Goal: Task Accomplishment & Management: Complete application form

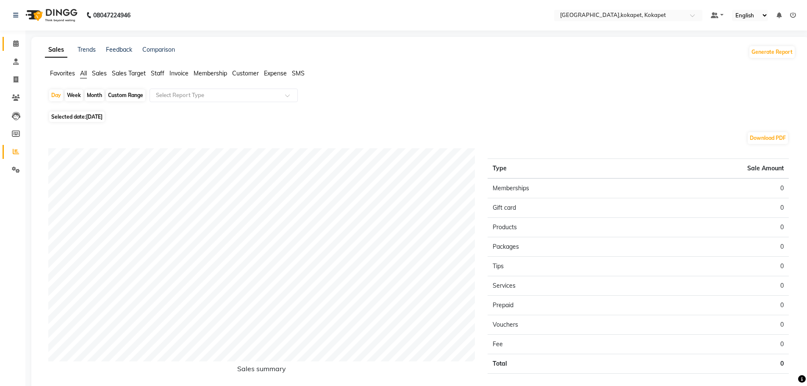
drag, startPoint x: 9, startPoint y: 50, endPoint x: 14, endPoint y: 43, distance: 8.8
click at [9, 50] on link "Calendar" at bounding box center [13, 44] width 20 height 14
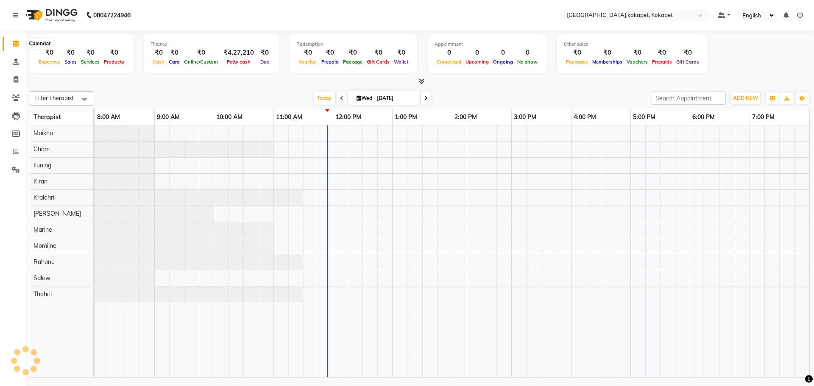
click at [14, 42] on icon at bounding box center [16, 43] width 6 height 6
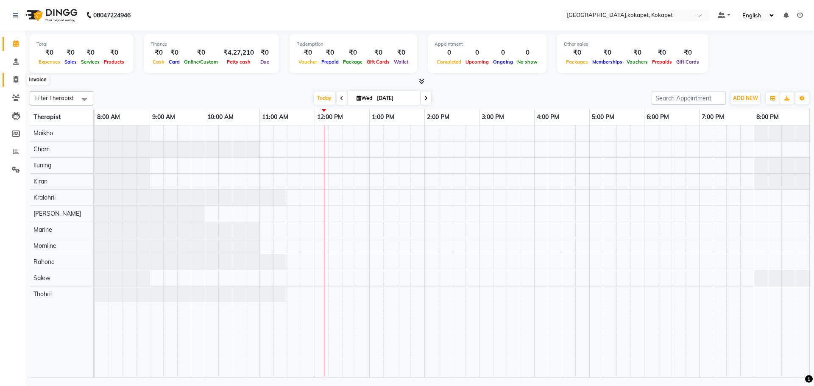
click at [11, 78] on span at bounding box center [15, 80] width 15 height 10
select select "service"
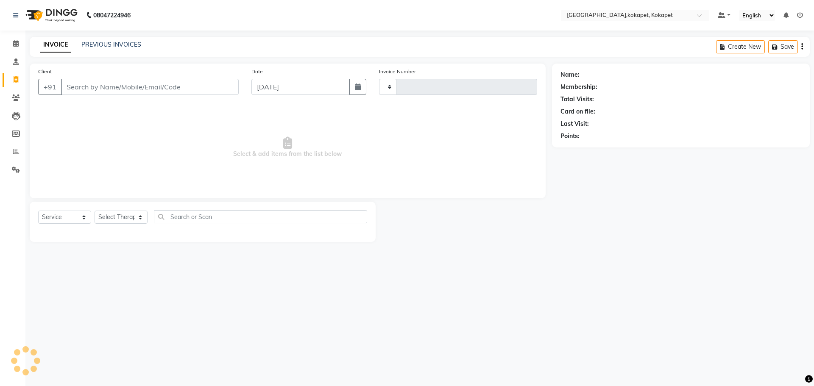
type input "0603"
select select "5849"
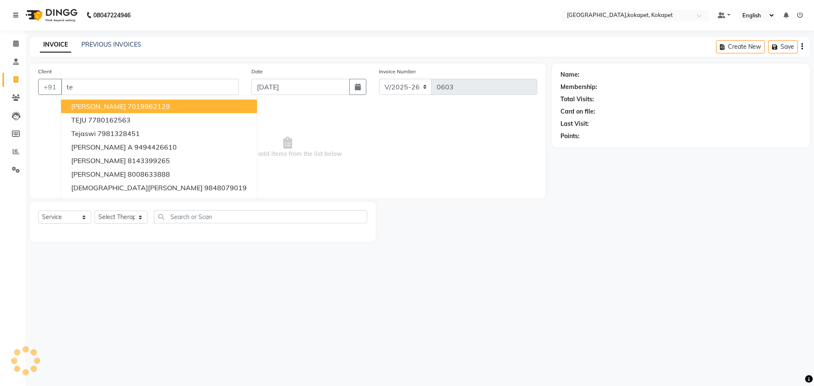
type input "t"
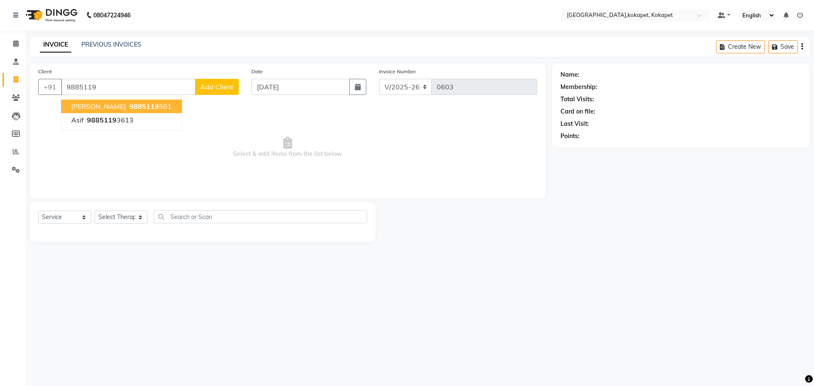
click at [120, 100] on button "[PERSON_NAME] 9885119 501" at bounding box center [121, 107] width 121 height 14
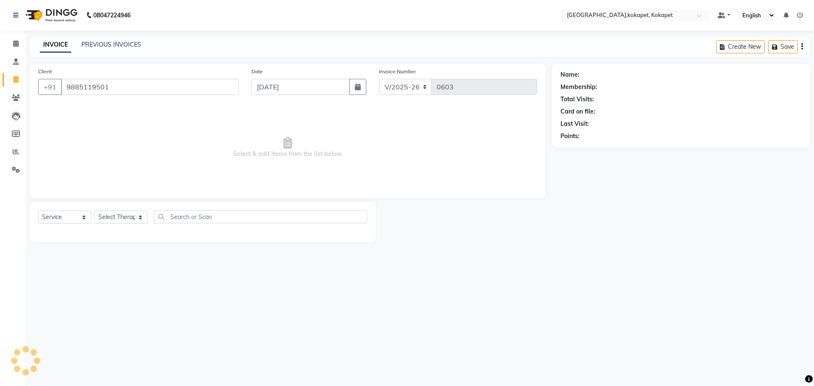
type input "9885119501"
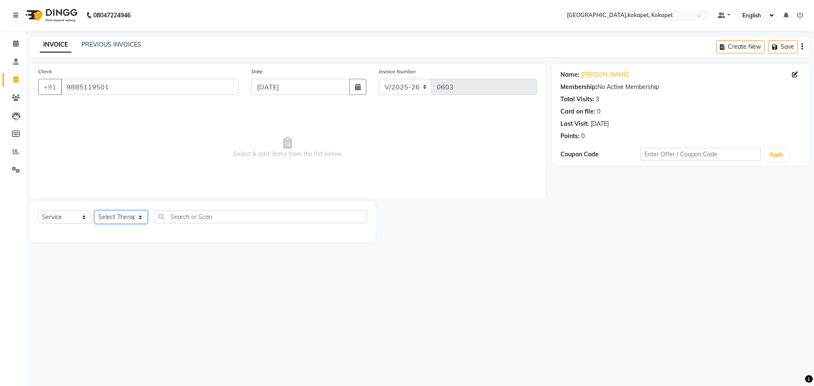
click at [137, 214] on select "Select Therapist [PERSON_NAME] Keerthi Kiran Kralohrii [PERSON_NAME] Marine Moh…" at bounding box center [121, 217] width 53 height 13
click at [95, 211] on select "Select Therapist [PERSON_NAME] Keerthi Kiran Kralohrii [PERSON_NAME] Marine Moh…" at bounding box center [121, 217] width 53 height 13
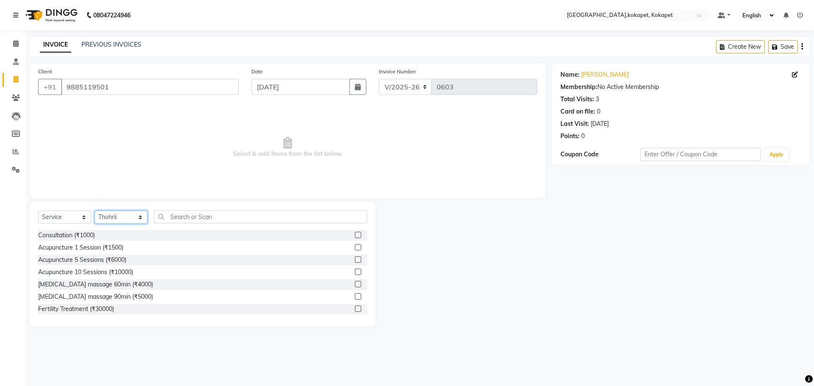
click at [118, 218] on select "Select Therapist [PERSON_NAME] Keerthi Kiran Kralohrii [PERSON_NAME] Marine Moh…" at bounding box center [121, 217] width 53 height 13
select select "40951"
click at [95, 211] on select "Select Therapist [PERSON_NAME] Keerthi Kiran Kralohrii [PERSON_NAME] Marine Moh…" at bounding box center [121, 217] width 53 height 13
click at [355, 259] on label at bounding box center [358, 259] width 6 height 6
click at [355, 259] on input "checkbox" at bounding box center [358, 260] width 6 height 6
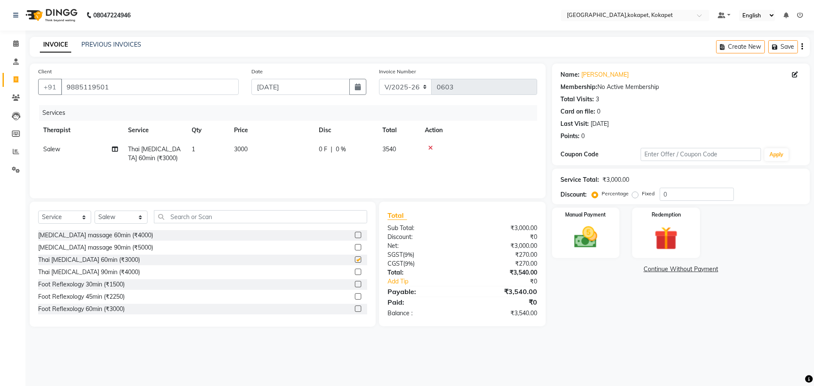
checkbox input "false"
click at [580, 236] on img at bounding box center [585, 237] width 39 height 28
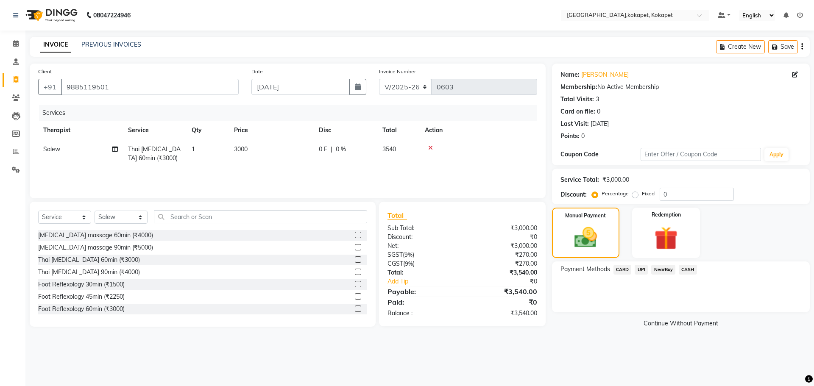
click at [615, 266] on span "CARD" at bounding box center [622, 270] width 18 height 10
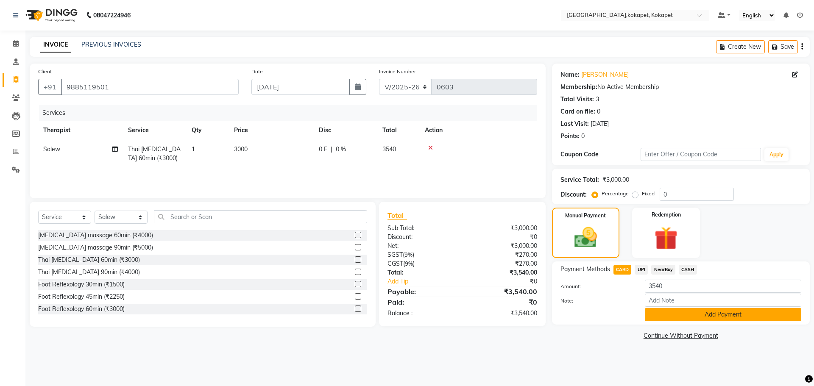
click at [655, 313] on button "Add Payment" at bounding box center [723, 314] width 156 height 13
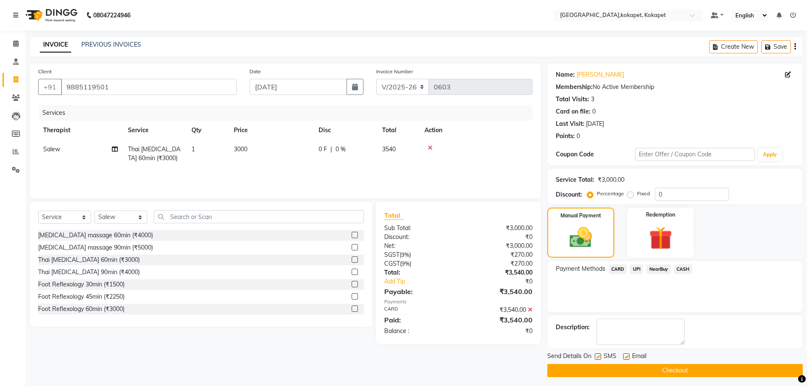
click at [666, 370] on button "Checkout" at bounding box center [676, 370] width 256 height 13
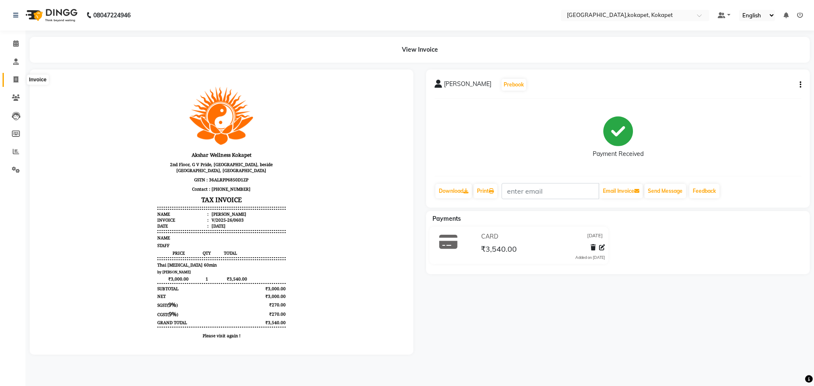
click at [21, 83] on span at bounding box center [15, 80] width 15 height 10
select select "service"
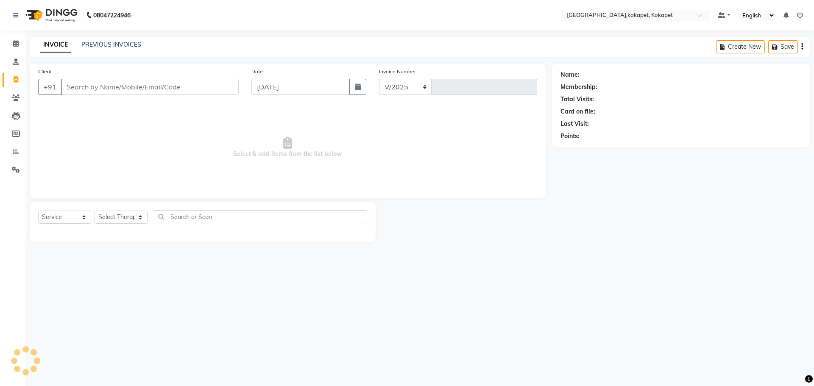
select select "5849"
type input "0604"
click at [17, 44] on icon at bounding box center [16, 43] width 6 height 6
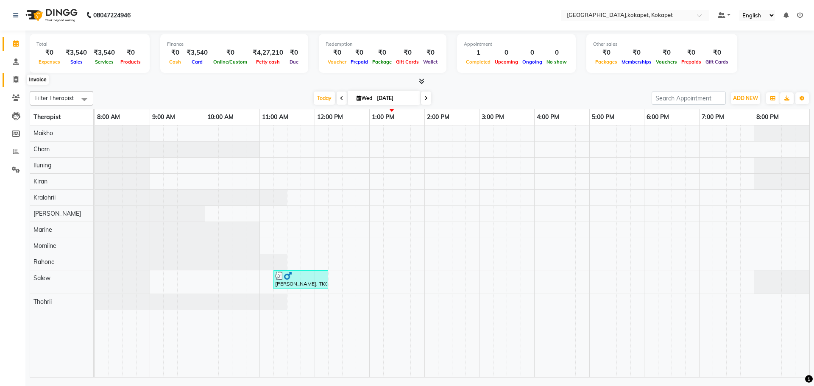
click at [20, 79] on span at bounding box center [15, 80] width 15 height 10
select select "service"
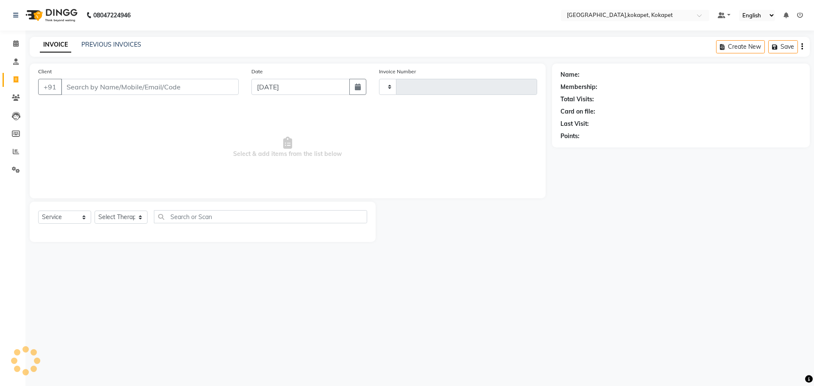
type input "0604"
select select "5849"
click at [14, 39] on span at bounding box center [15, 44] width 15 height 10
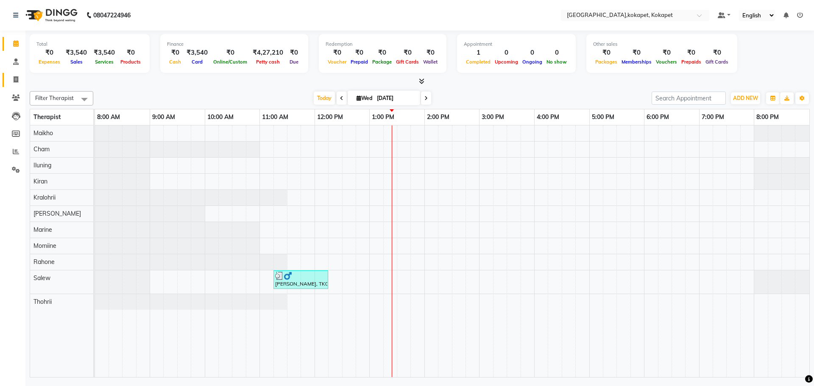
click at [18, 73] on link "Invoice" at bounding box center [13, 80] width 20 height 14
select select "5849"
select select "service"
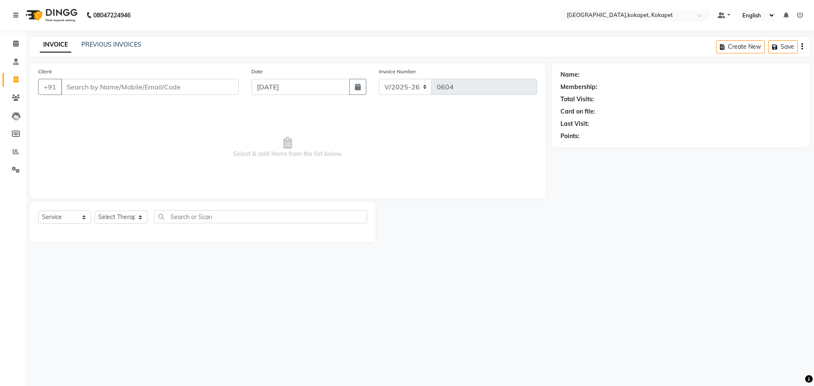
click at [15, 51] on li "Calendar" at bounding box center [12, 44] width 25 height 18
click at [15, 46] on icon at bounding box center [16, 43] width 6 height 6
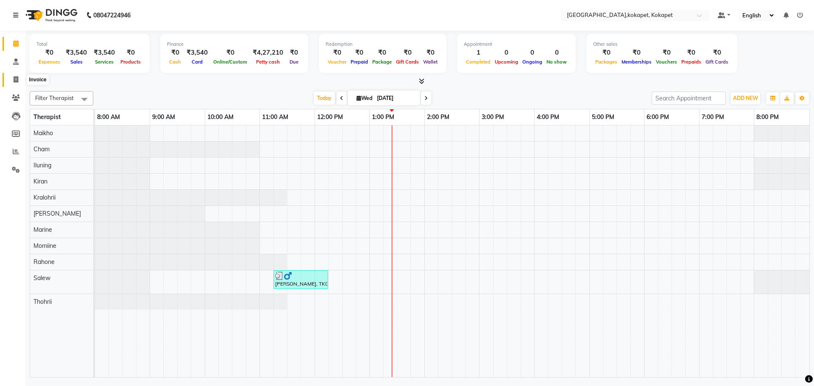
click at [19, 81] on span at bounding box center [15, 80] width 15 height 10
select select "service"
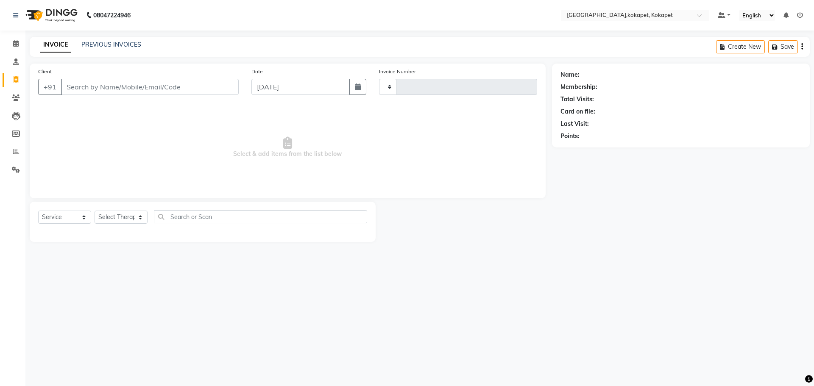
type input "0604"
select select "5849"
click at [593, 335] on div "08047224946 Select Location × [GEOGRAPHIC_DATA],kokapet, Kokapet Default Panel …" at bounding box center [407, 193] width 814 height 386
click at [111, 145] on span "Select & add items from the list below" at bounding box center [287, 147] width 499 height 85
click at [121, 216] on select "Select Therapist [PERSON_NAME] Keerthi Kiran Kralohrii [PERSON_NAME] Marine Moh…" at bounding box center [121, 217] width 53 height 13
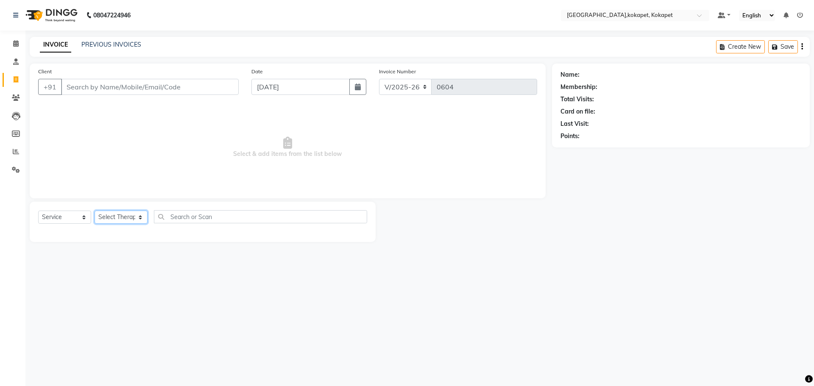
select select "40947"
click at [95, 211] on select "Select Therapist [PERSON_NAME] Keerthi Kiran Kralohrii [PERSON_NAME] Marine Moh…" at bounding box center [121, 217] width 53 height 13
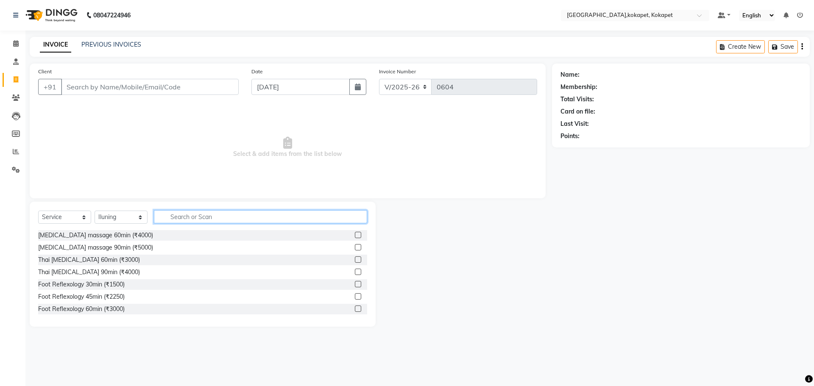
click at [177, 214] on input "text" at bounding box center [260, 216] width 213 height 13
click at [355, 298] on label at bounding box center [358, 296] width 6 height 6
click at [355, 298] on input "checkbox" at bounding box center [358, 297] width 6 height 6
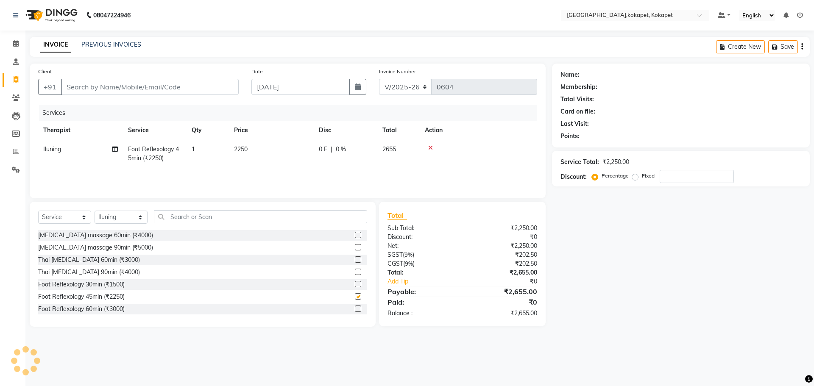
checkbox input "false"
click at [132, 86] on input "Client" at bounding box center [150, 87] width 178 height 16
type input "7"
type input "0"
type input "7"
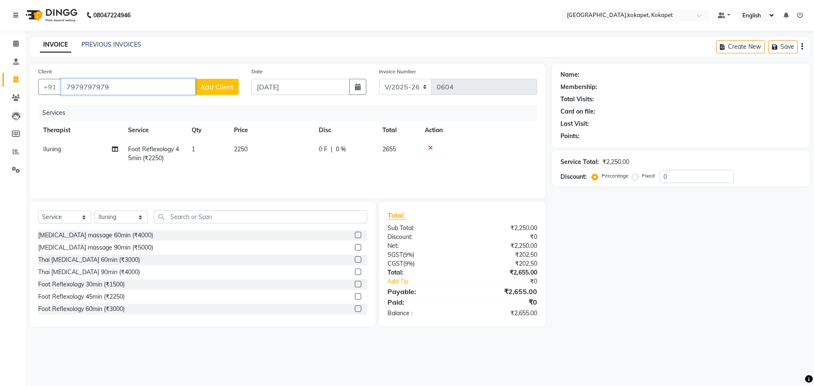
type input "7979797979"
click at [226, 83] on span "Add Client" at bounding box center [216, 87] width 33 height 8
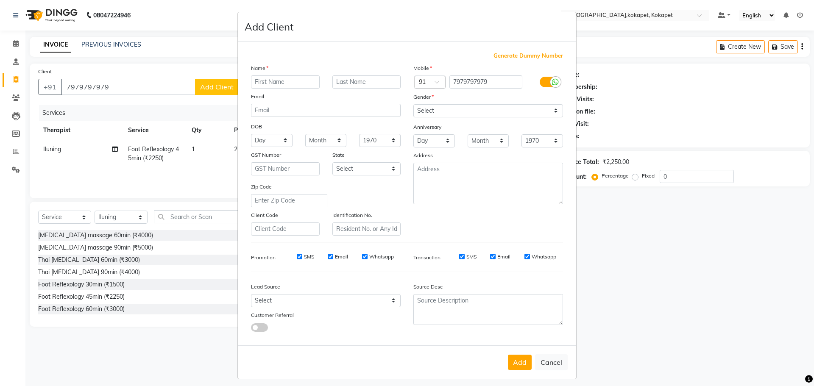
click at [266, 83] on input "text" at bounding box center [285, 81] width 69 height 13
type input "Name"
click at [416, 109] on select "Select [DEMOGRAPHIC_DATA] [DEMOGRAPHIC_DATA] Other Prefer Not To Say" at bounding box center [488, 110] width 150 height 13
select select "[DEMOGRAPHIC_DATA]"
click at [413, 104] on select "Select [DEMOGRAPHIC_DATA] [DEMOGRAPHIC_DATA] Other Prefer Not To Say" at bounding box center [488, 110] width 150 height 13
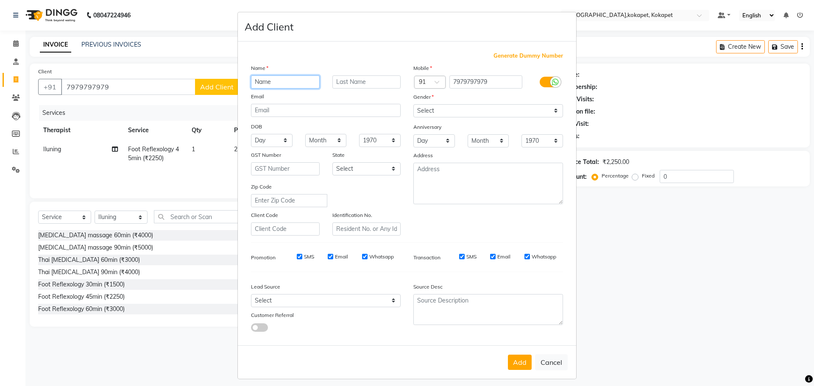
click at [294, 86] on input "Name" at bounding box center [285, 81] width 69 height 13
click at [452, 114] on select "Select [DEMOGRAPHIC_DATA] [DEMOGRAPHIC_DATA] Other Prefer Not To Say" at bounding box center [488, 110] width 150 height 13
click at [395, 129] on div "DOB" at bounding box center [326, 127] width 162 height 14
click at [550, 361] on button "Cancel" at bounding box center [551, 362] width 33 height 16
select select
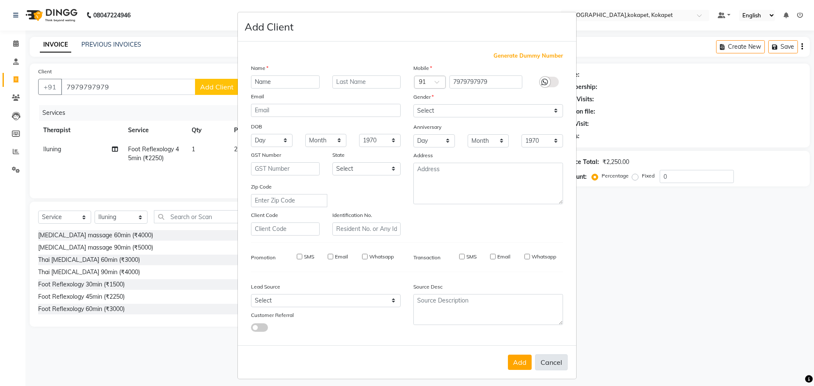
select select
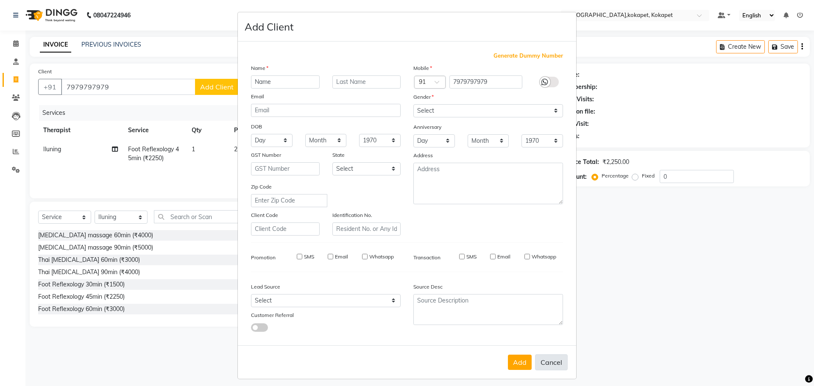
select select
checkbox input "false"
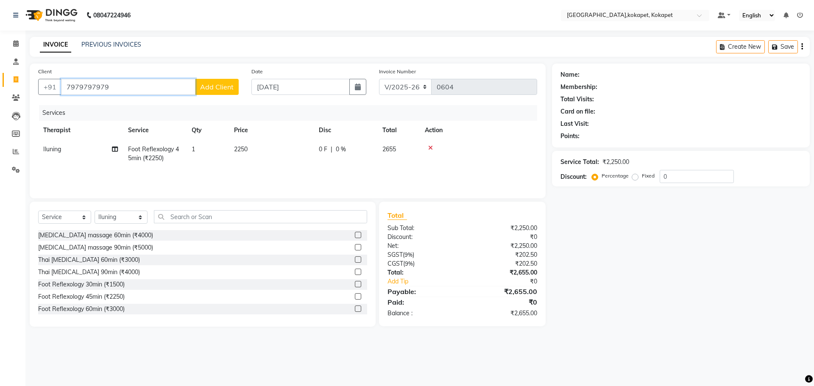
drag, startPoint x: 115, startPoint y: 93, endPoint x: 129, endPoint y: 90, distance: 13.8
click at [128, 93] on input "7979797979" at bounding box center [128, 87] width 134 height 16
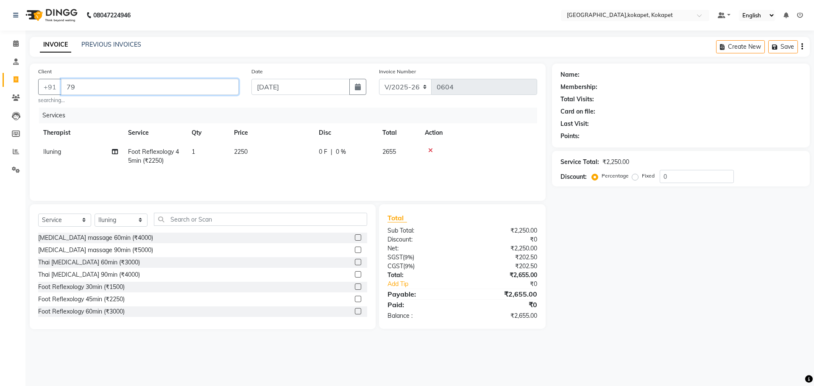
type input "7"
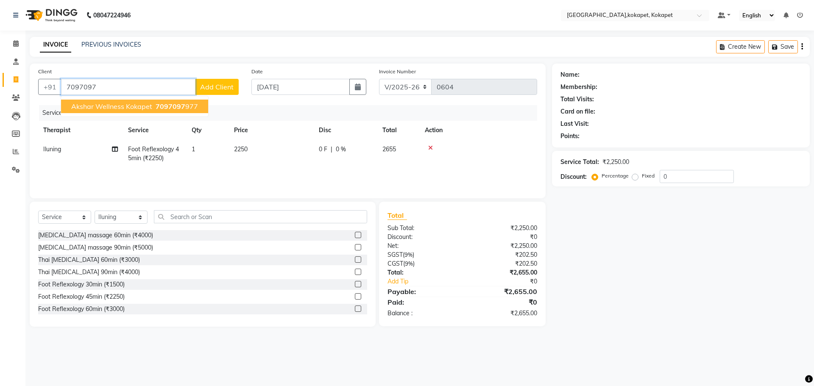
click at [200, 108] on button "Akshar Wellness Kokapet 7097097 977" at bounding box center [134, 107] width 147 height 14
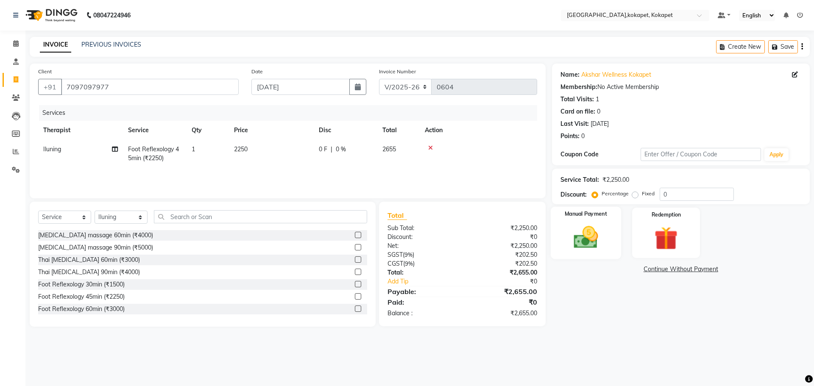
click at [601, 254] on div "Manual Payment" at bounding box center [585, 233] width 70 height 52
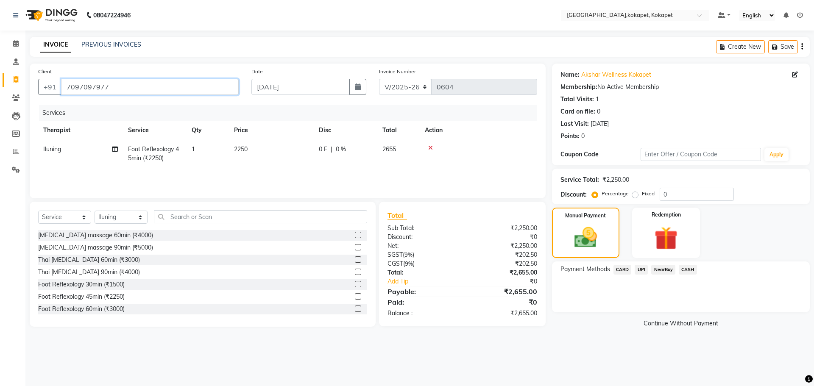
click at [174, 93] on input "7097097977" at bounding box center [150, 87] width 178 height 16
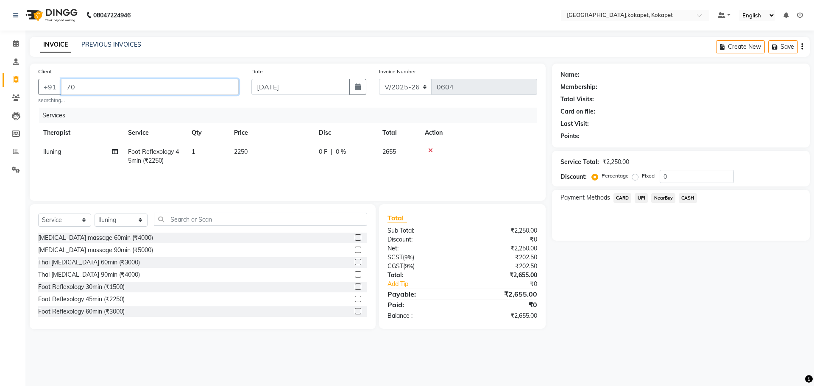
type input "7"
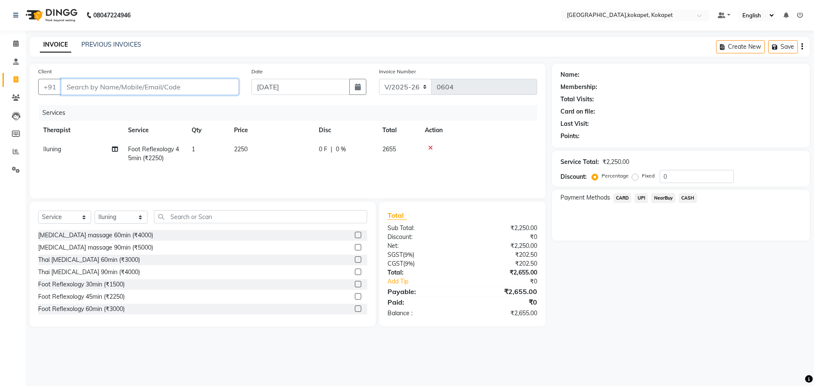
click at [174, 93] on input "Client" at bounding box center [150, 87] width 178 height 16
type input "8885555580"
click at [208, 92] on button "Add Client" at bounding box center [217, 87] width 44 height 16
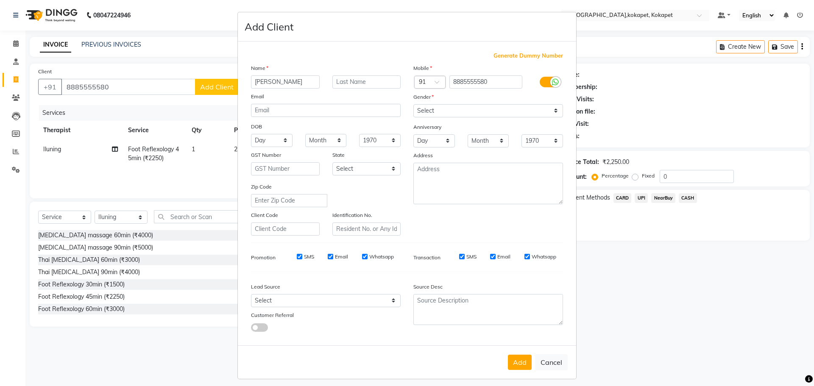
type input "[PERSON_NAME]"
click at [451, 105] on select "Select [DEMOGRAPHIC_DATA] [DEMOGRAPHIC_DATA] Other Prefer Not To Say" at bounding box center [488, 110] width 150 height 13
click at [363, 289] on div "Lead Source" at bounding box center [326, 288] width 162 height 12
click at [297, 255] on input "SMS" at bounding box center [300, 257] width 6 height 6
checkbox input "false"
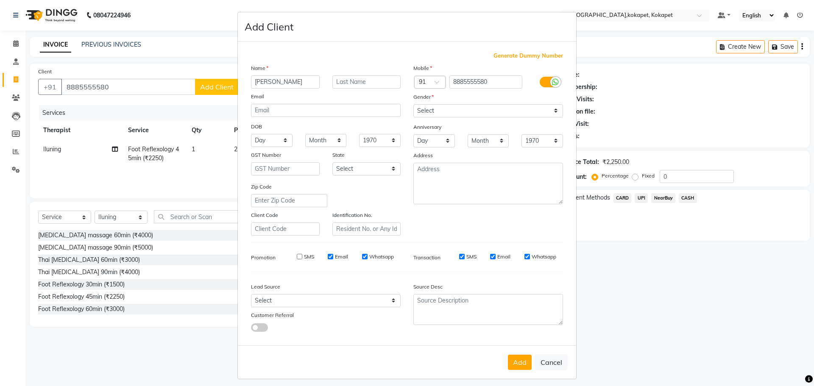
click at [329, 256] on input "Email" at bounding box center [331, 257] width 6 height 6
checkbox input "false"
click at [362, 254] on input "Whatsapp" at bounding box center [365, 257] width 6 height 6
checkbox input "false"
click at [459, 256] on input "SMS" at bounding box center [462, 257] width 6 height 6
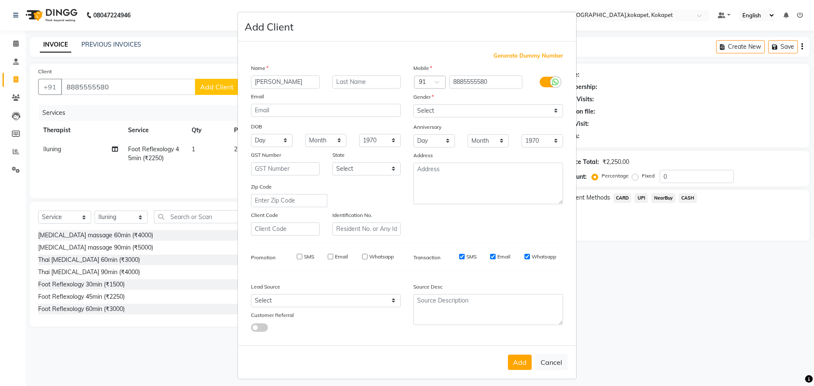
checkbox input "false"
drag, startPoint x: 490, startPoint y: 257, endPoint x: 538, endPoint y: 262, distance: 48.6
click at [491, 258] on input "Email" at bounding box center [493, 257] width 6 height 6
checkbox input "false"
click at [524, 258] on input "Whatsapp" at bounding box center [527, 257] width 6 height 6
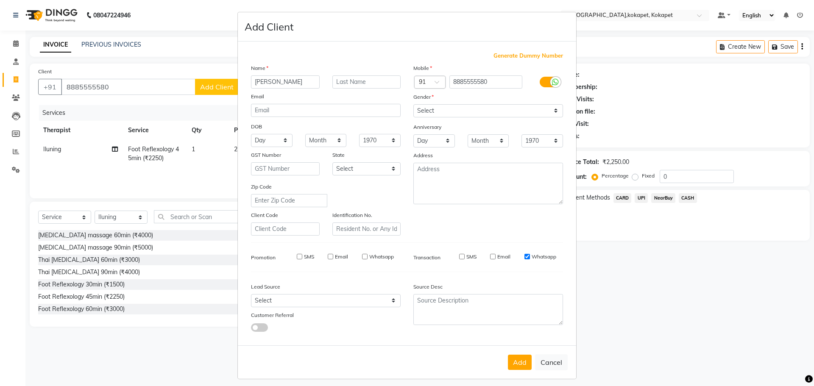
checkbox input "false"
click at [502, 110] on select "Select [DEMOGRAPHIC_DATA] [DEMOGRAPHIC_DATA] Other Prefer Not To Say" at bounding box center [488, 110] width 150 height 13
select select "[DEMOGRAPHIC_DATA]"
click at [413, 104] on select "Select [DEMOGRAPHIC_DATA] [DEMOGRAPHIC_DATA] Other Prefer Not To Say" at bounding box center [488, 110] width 150 height 13
click at [517, 367] on button "Add" at bounding box center [520, 362] width 24 height 15
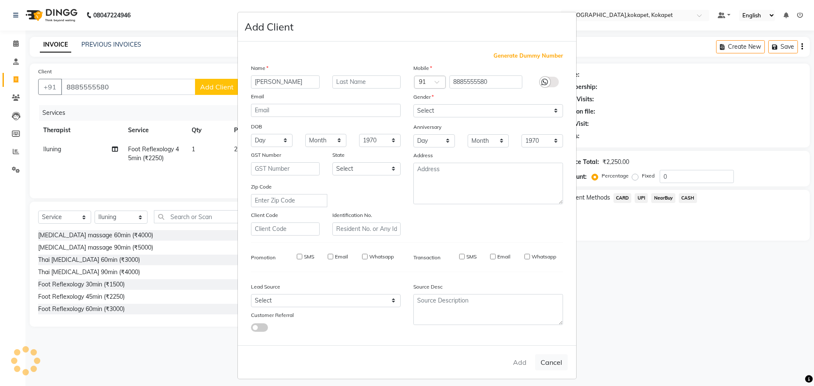
select select
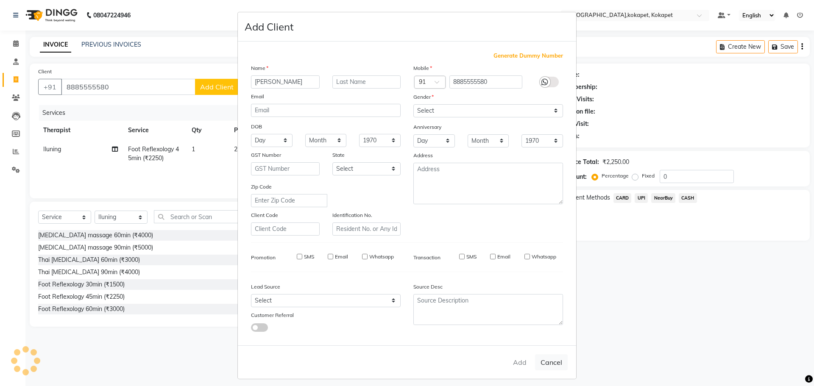
select select
checkbox input "false"
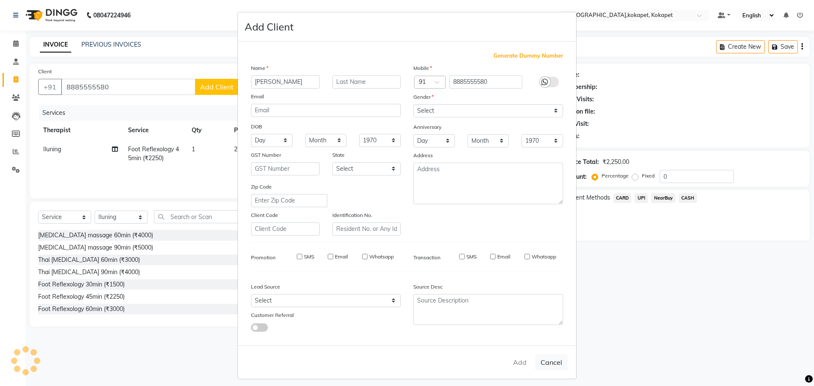
checkbox input "false"
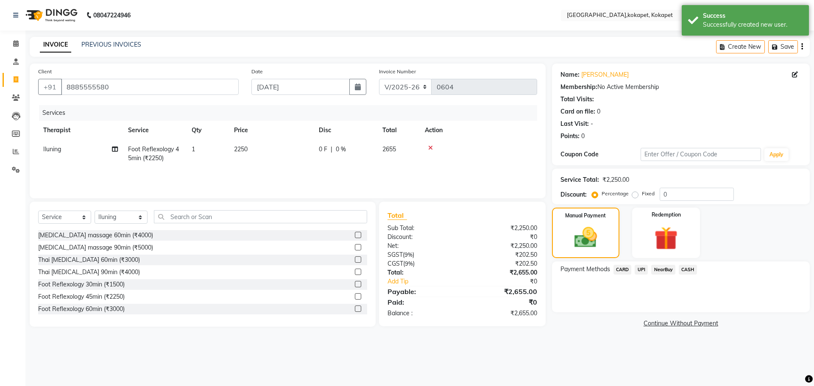
click at [639, 270] on span "UPI" at bounding box center [640, 270] width 13 height 10
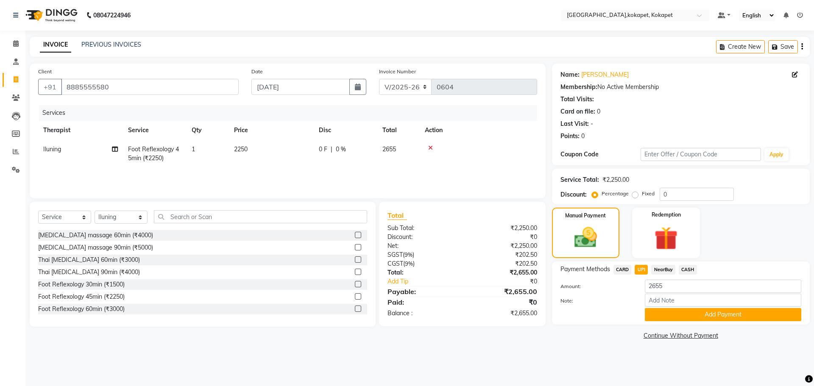
click at [690, 269] on span "CASH" at bounding box center [688, 270] width 18 height 10
click at [701, 325] on div "Name: [PERSON_NAME] Membership: No Active Membership Total Visits: Card on file…" at bounding box center [684, 203] width 264 height 278
click at [701, 317] on button "Add Payment" at bounding box center [723, 314] width 156 height 13
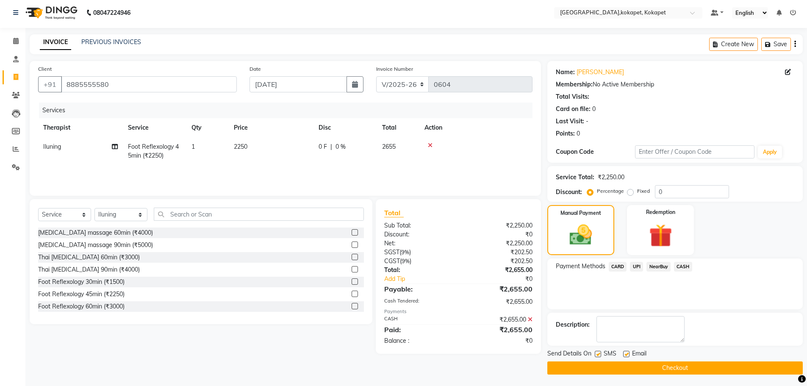
scroll to position [4, 0]
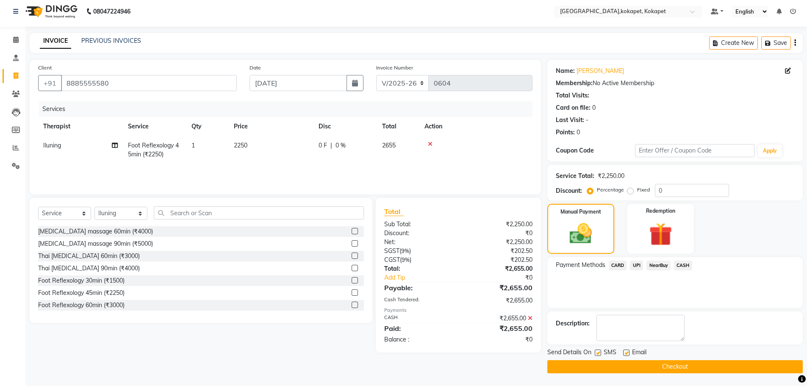
click at [686, 367] on button "Checkout" at bounding box center [676, 366] width 256 height 13
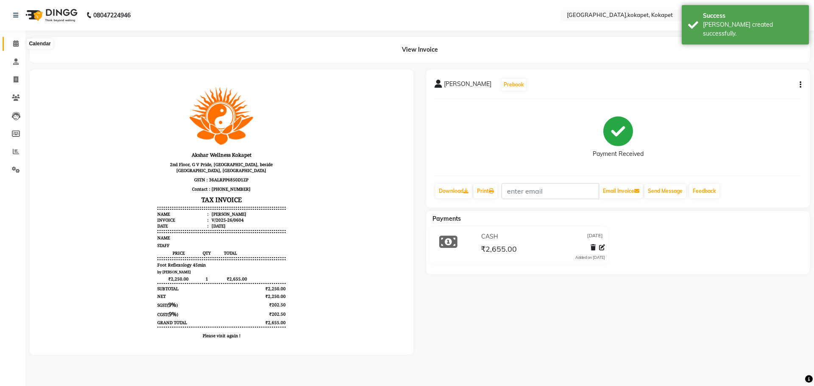
click at [14, 42] on icon at bounding box center [16, 43] width 6 height 6
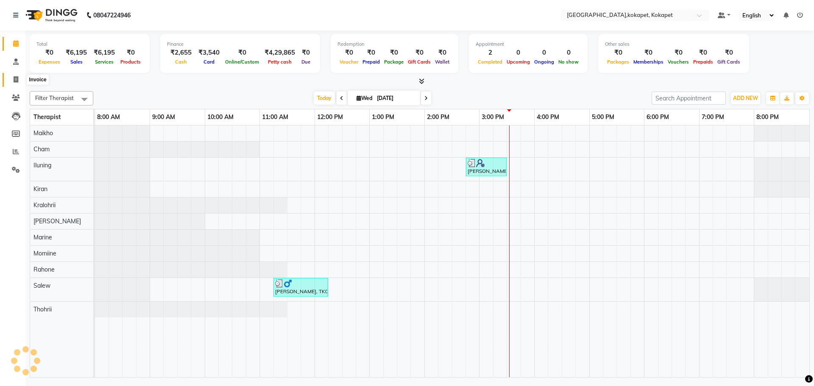
click at [10, 77] on span at bounding box center [15, 80] width 15 height 10
select select "service"
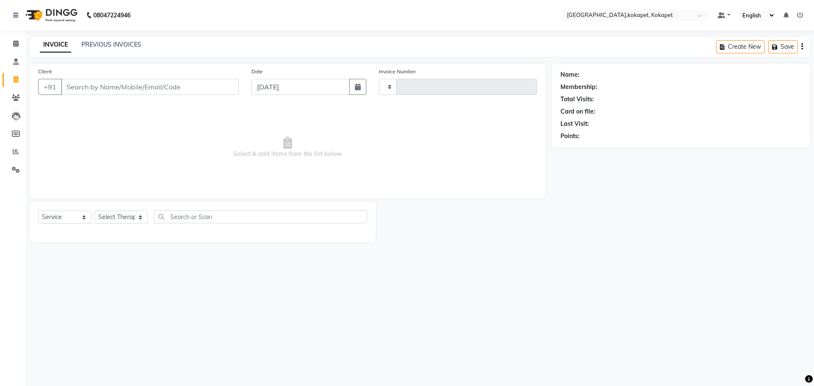
type input "0605"
select select "5849"
click at [14, 35] on li "Calendar" at bounding box center [12, 44] width 25 height 18
